Goal: Navigation & Orientation: Find specific page/section

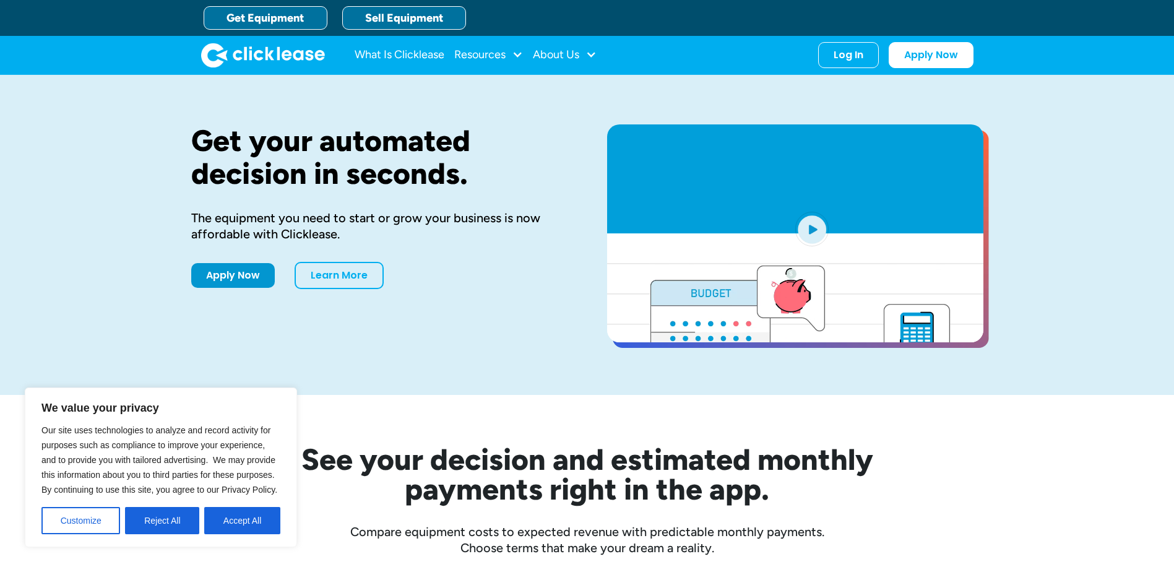
click at [392, 15] on link "Sell Equipment" at bounding box center [404, 18] width 124 height 24
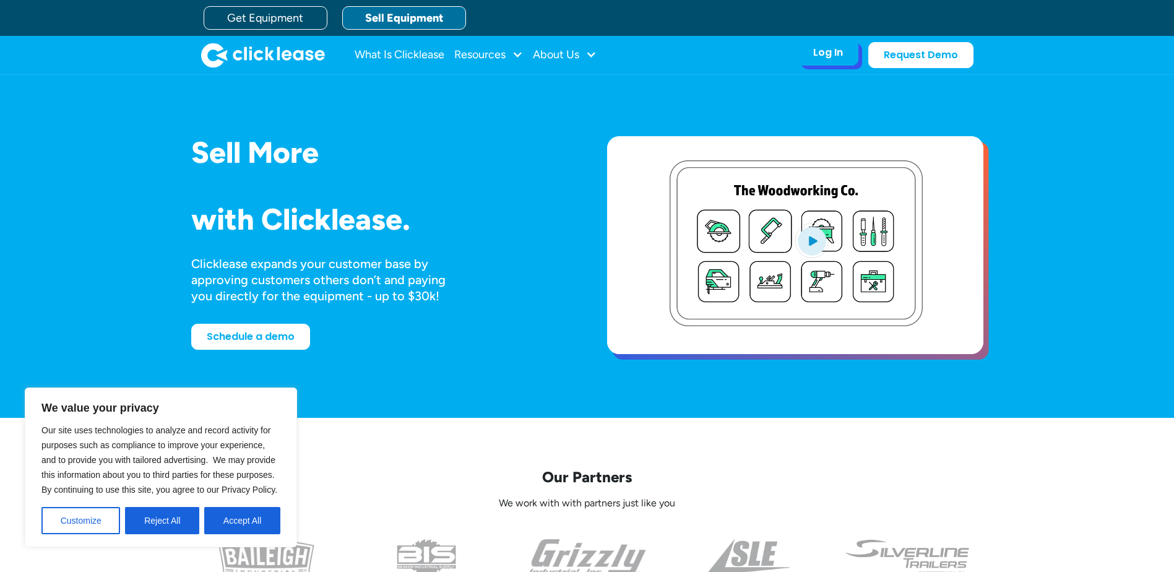
click at [837, 49] on div "Log In" at bounding box center [828, 52] width 30 height 12
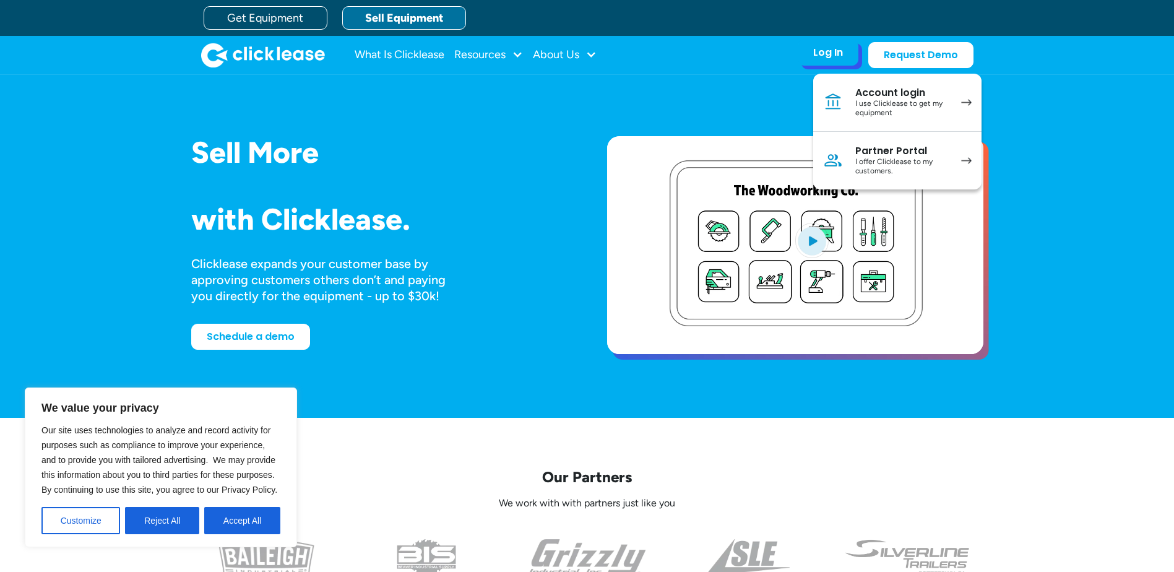
click at [897, 153] on div "Partner Portal" at bounding box center [901, 151] width 93 height 12
